Goal: Transaction & Acquisition: Book appointment/travel/reservation

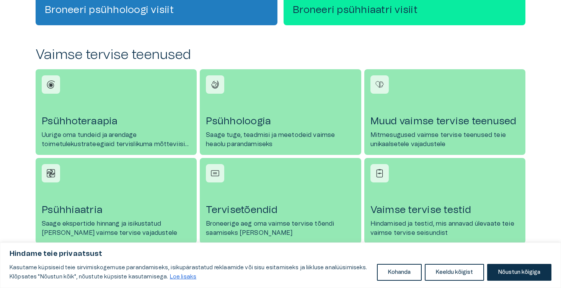
scroll to position [306, 0]
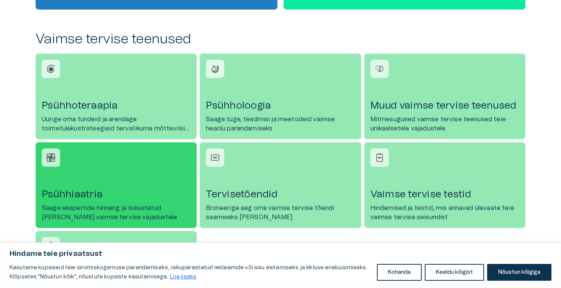
click at [166, 201] on link "Psühhiaatria Saage ekspertide hinnang ja isikustatud [PERSON_NAME] vaimse tervi…" at bounding box center [116, 185] width 161 height 86
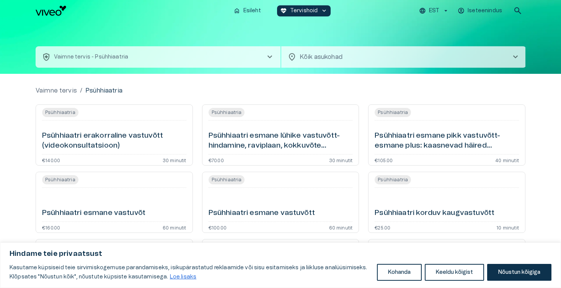
click at [471, 137] on h6 "Psühhiaatri esmane pikk vastuvõtt- esmane plus: kaasnevad häired (videokonsulta…" at bounding box center [446, 141] width 144 height 20
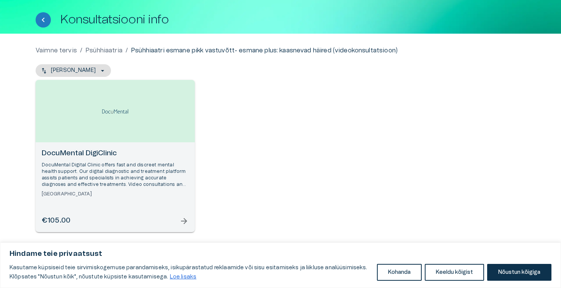
scroll to position [34, 0]
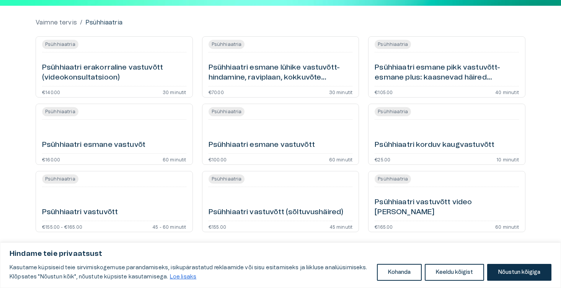
scroll to position [68, 0]
click at [449, 79] on h6 "Psühhiaatri esmane pikk vastuvõtt- esmane plus: kaasnevad häired (videokonsulta…" at bounding box center [446, 73] width 144 height 20
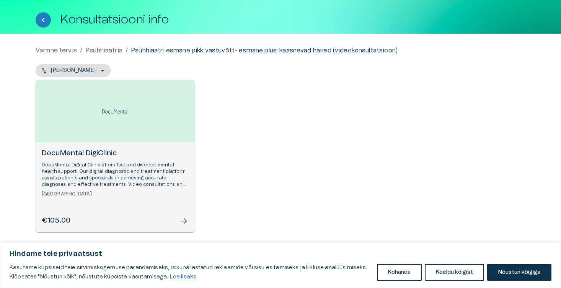
scroll to position [34, 0]
click at [184, 227] on div "DocuMental DigiClinic DocuMental Digital Clinic offers fast and discreet mental…" at bounding box center [115, 187] width 159 height 90
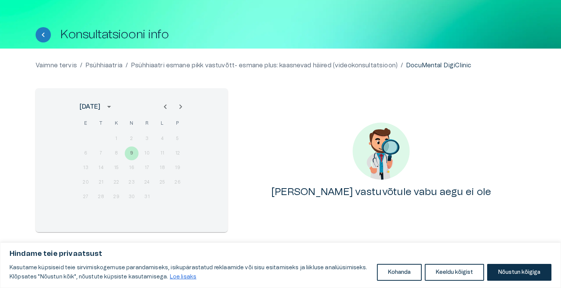
scroll to position [19, 0]
click at [180, 107] on icon "Next month" at bounding box center [180, 106] width 9 height 9
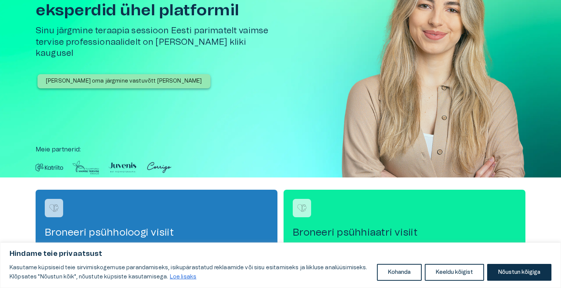
scroll to position [306, 0]
